Goal: Task Accomplishment & Management: Manage account settings

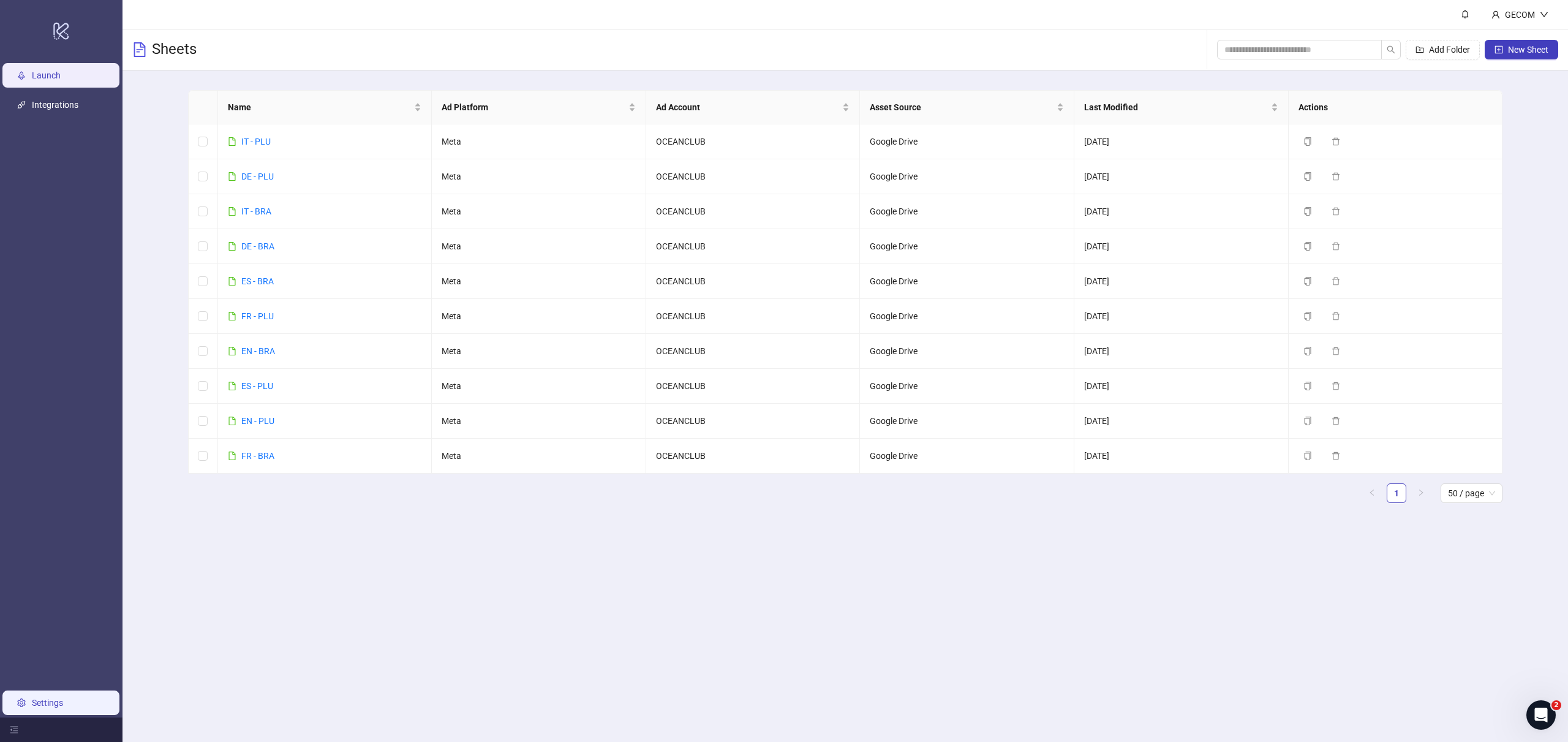
click at [56, 701] on link "Settings" at bounding box center [48, 703] width 31 height 10
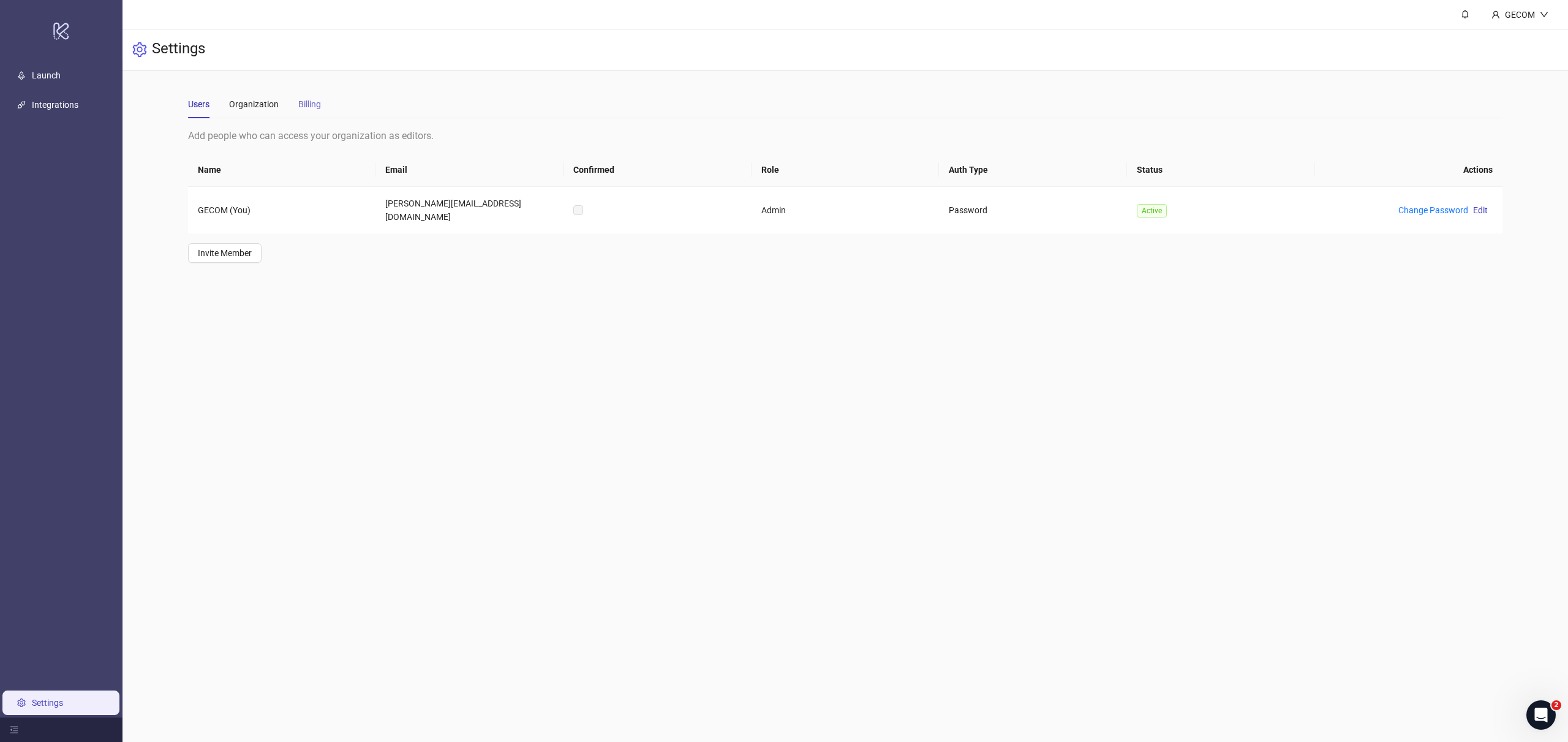
click at [309, 112] on div "Billing" at bounding box center [309, 104] width 23 height 28
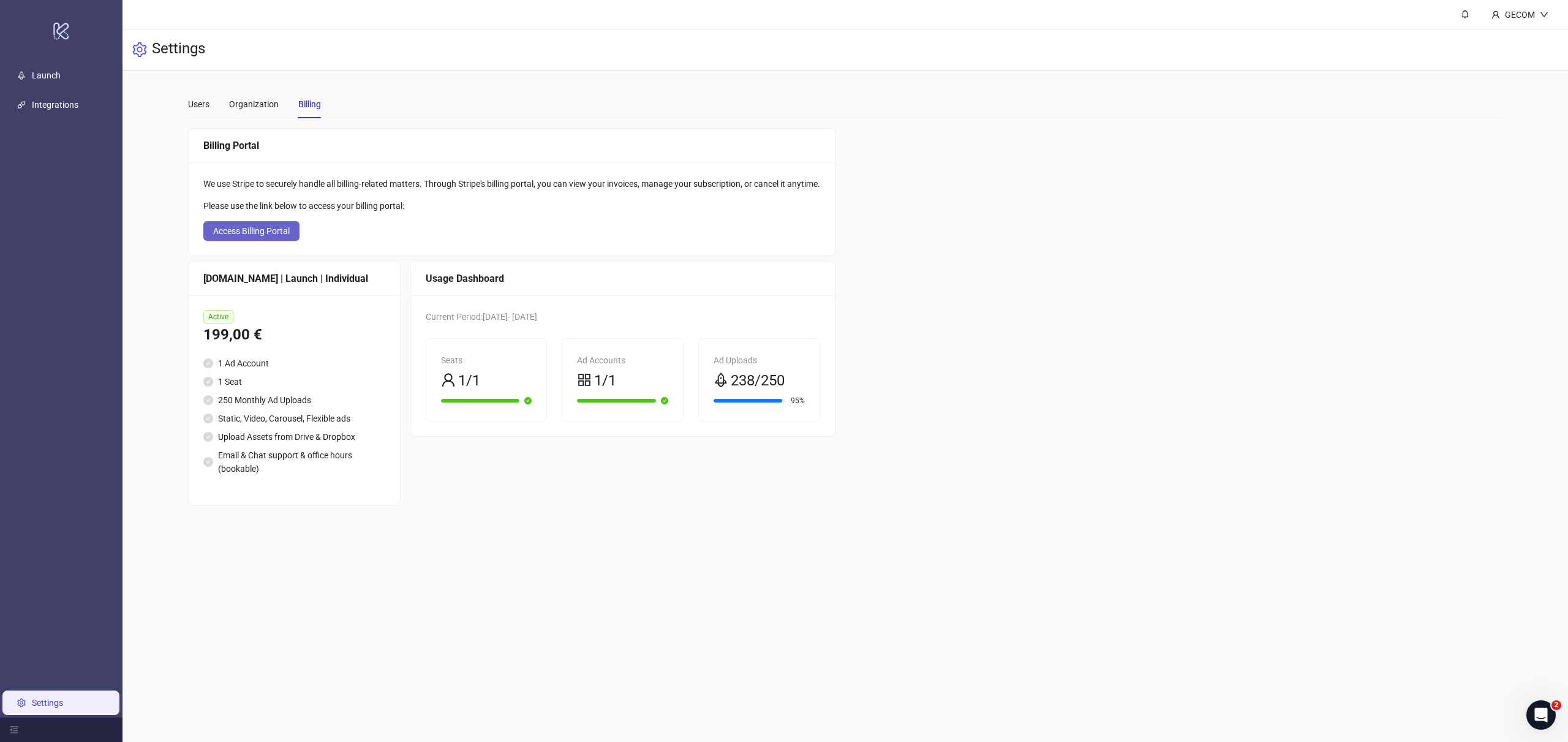
click at [258, 234] on span "Access Billing Portal" at bounding box center [251, 230] width 77 height 10
